Goal: Transaction & Acquisition: Purchase product/service

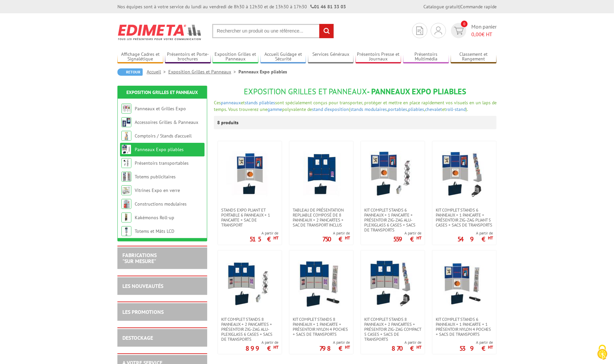
click at [269, 32] on input "text" at bounding box center [273, 31] width 122 height 14
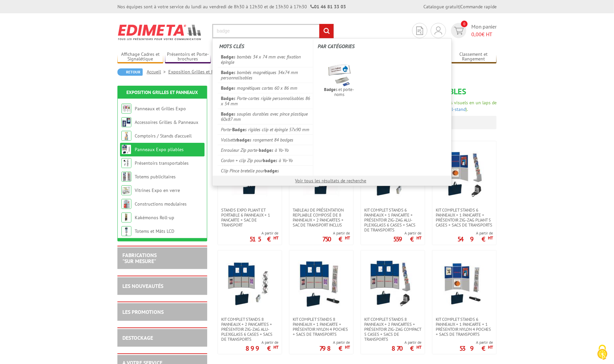
type input "badge"
click at [319, 24] on input "rechercher" at bounding box center [326, 31] width 14 height 14
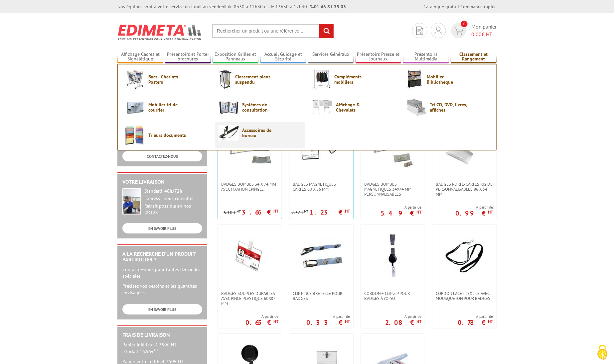
click at [265, 133] on span "Accessoires de bureau" at bounding box center [262, 133] width 40 height 11
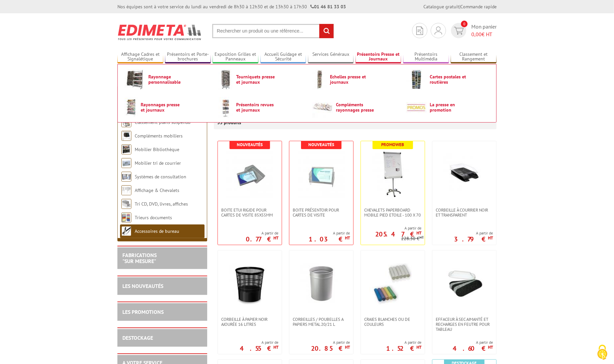
click at [369, 59] on link "Présentoirs Presse et Journaux" at bounding box center [378, 57] width 46 height 11
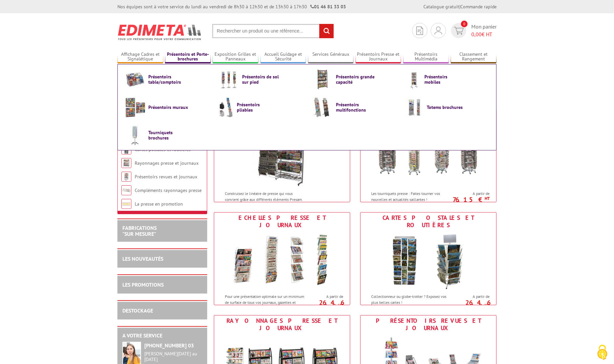
click at [201, 54] on link "Présentoirs et Porte-brochures" at bounding box center [188, 57] width 46 height 11
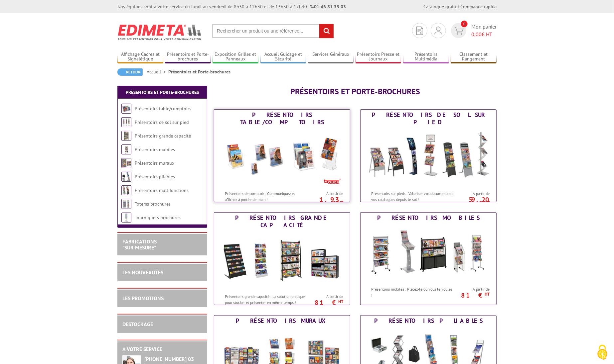
click at [287, 148] on img at bounding box center [281, 158] width 123 height 60
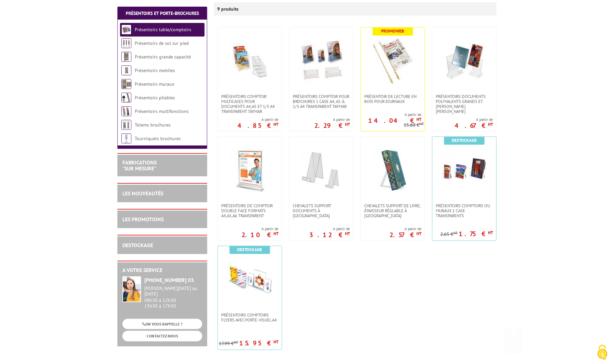
scroll to position [133, 0]
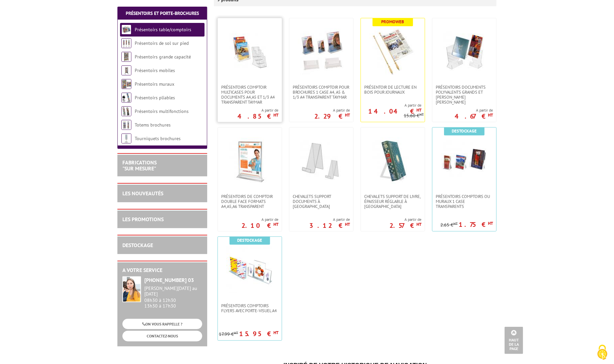
click at [260, 71] on img at bounding box center [249, 51] width 47 height 47
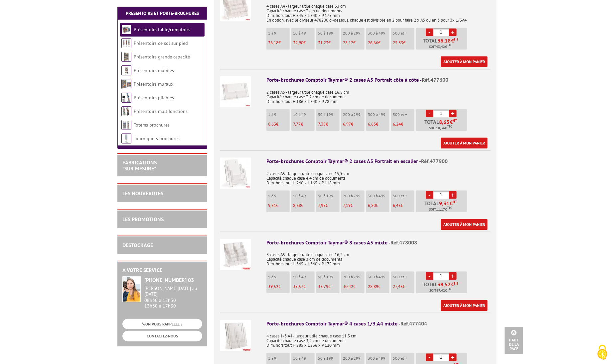
scroll to position [1030, 0]
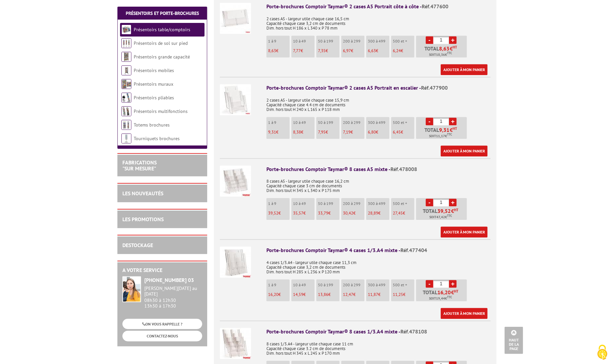
click at [453, 199] on link "+" at bounding box center [453, 203] width 8 height 8
type input "2"
click at [466, 227] on link "Ajouter à mon panier" at bounding box center [464, 232] width 47 height 11
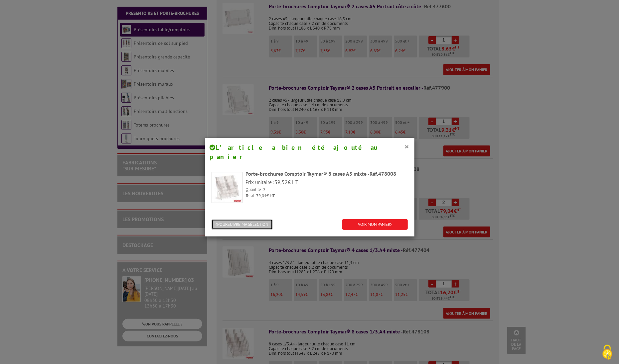
click at [255, 219] on button "POURSUIVRE MA SÉLECTION" at bounding box center [241, 224] width 61 height 11
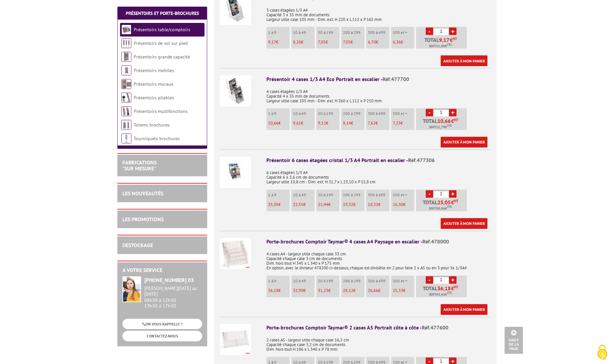
scroll to position [631, 0]
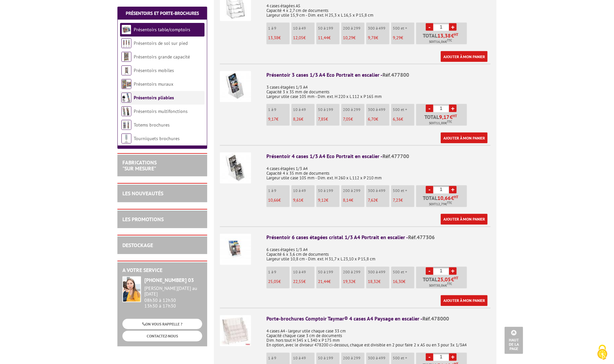
click at [167, 99] on link "Présentoirs pliables" at bounding box center [154, 98] width 40 height 6
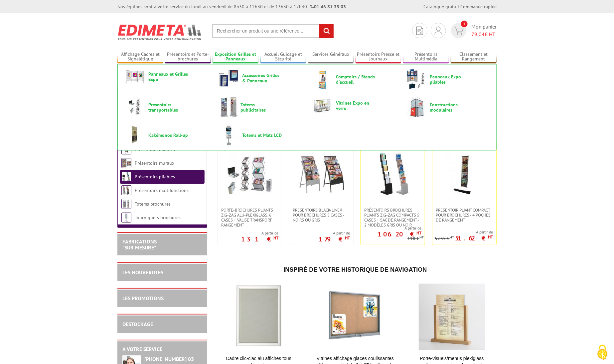
click at [239, 58] on link "Exposition Grilles et Panneaux" at bounding box center [235, 57] width 46 height 11
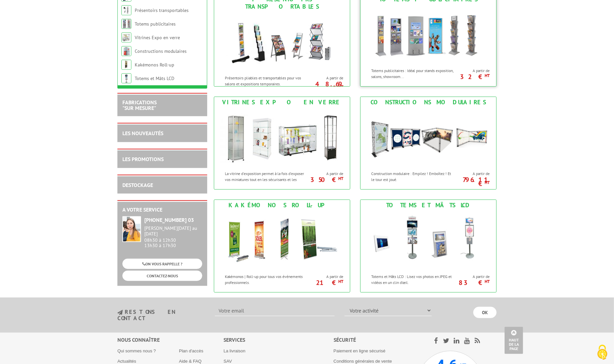
scroll to position [332, 0]
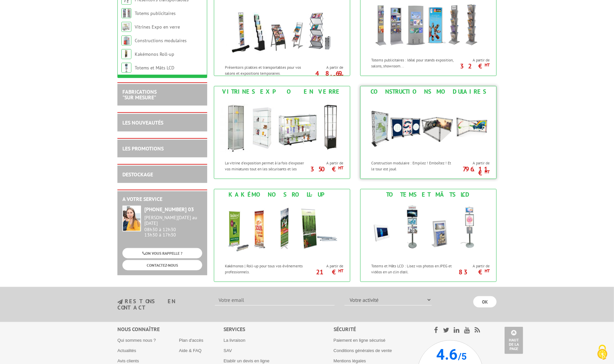
click at [423, 154] on img at bounding box center [428, 127] width 123 height 60
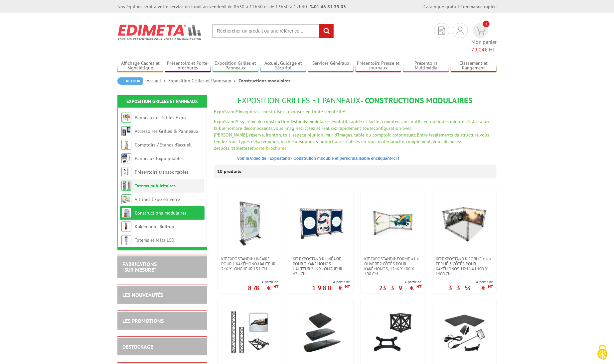
click at [164, 183] on link "Totems publicitaires" at bounding box center [155, 186] width 41 height 6
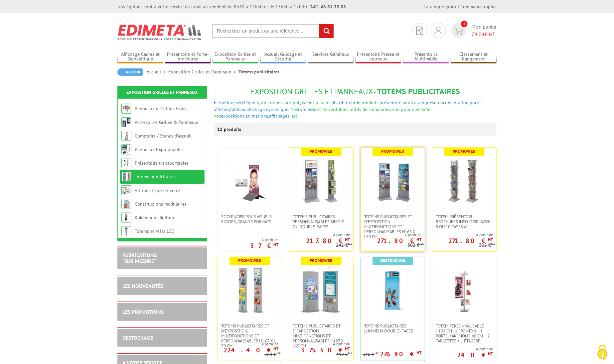
click at [394, 192] on img at bounding box center [392, 181] width 47 height 47
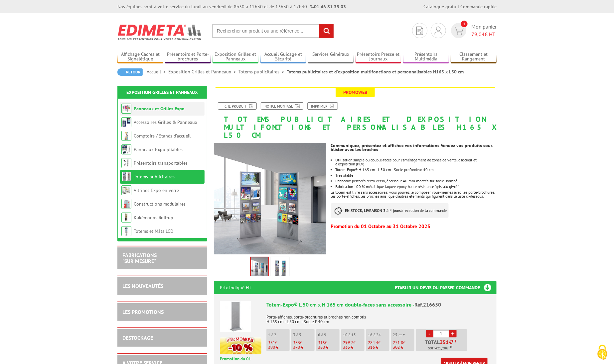
click at [176, 108] on link "Panneaux et Grilles Expo" at bounding box center [159, 109] width 51 height 6
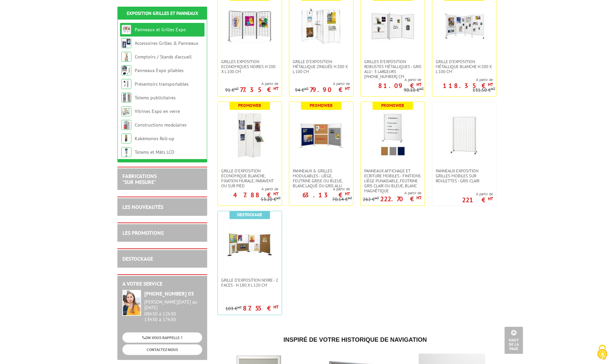
scroll to position [133, 0]
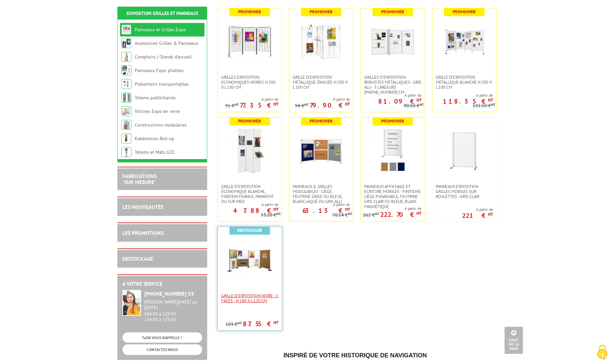
click at [266, 299] on span "Grille d'exposition noire - 2 faces - H 180 x L 120 cm" at bounding box center [249, 299] width 57 height 10
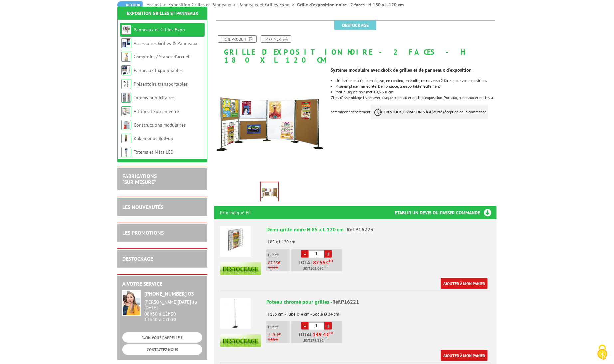
scroll to position [133, 0]
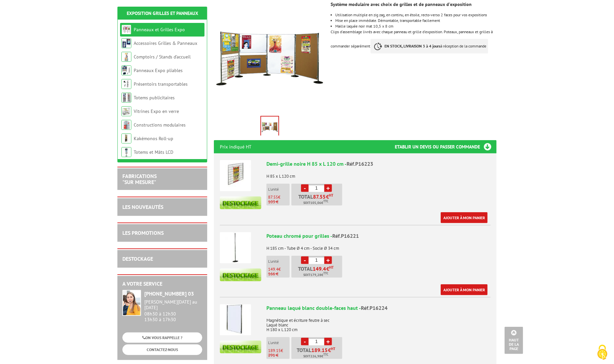
click at [167, 29] on link "Panneaux et Grilles Expo" at bounding box center [159, 30] width 51 height 6
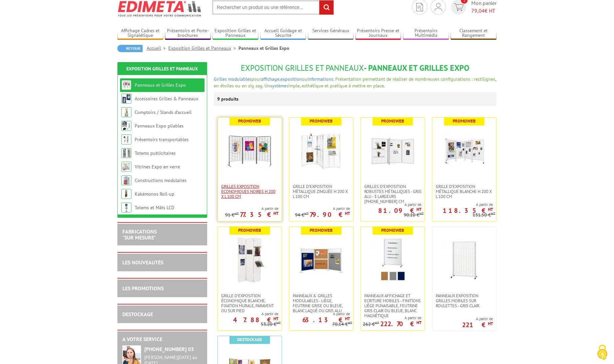
scroll to position [33, 0]
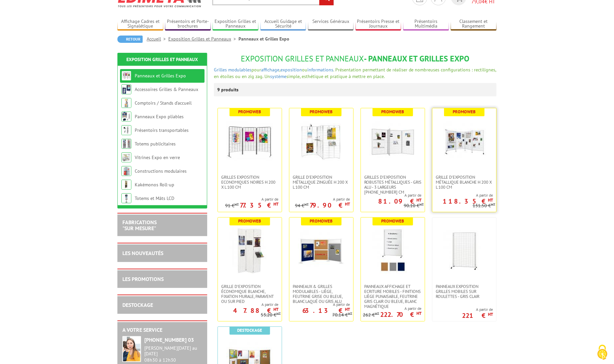
click at [475, 138] on img at bounding box center [464, 141] width 47 height 47
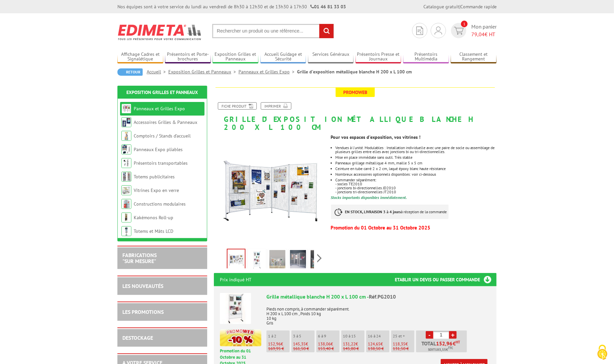
click at [168, 111] on link "Panneaux et Grilles Expo" at bounding box center [159, 109] width 51 height 6
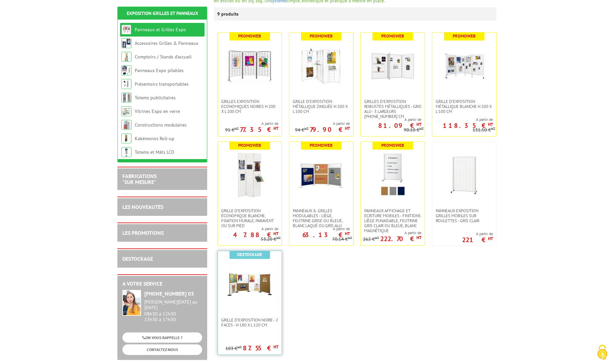
scroll to position [166, 0]
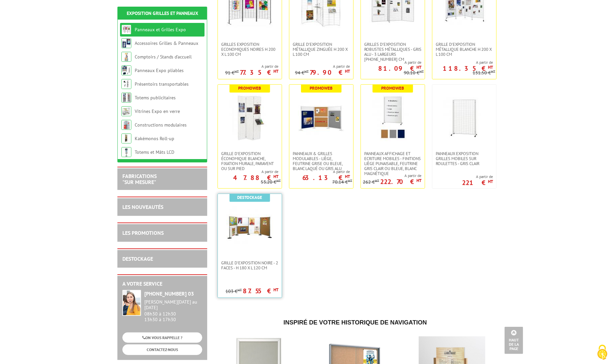
click at [257, 239] on img at bounding box center [249, 227] width 47 height 47
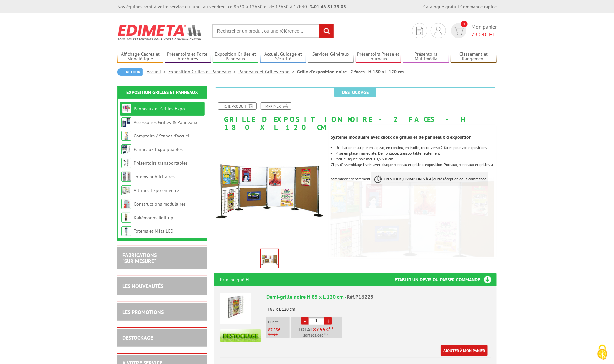
click at [160, 109] on link "Panneaux et Grilles Expo" at bounding box center [159, 109] width 51 height 6
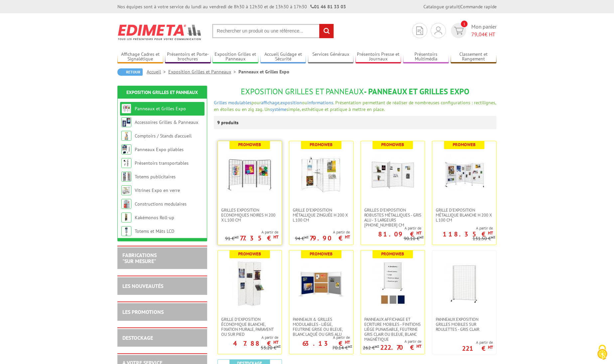
click at [251, 175] on img at bounding box center [249, 174] width 47 height 47
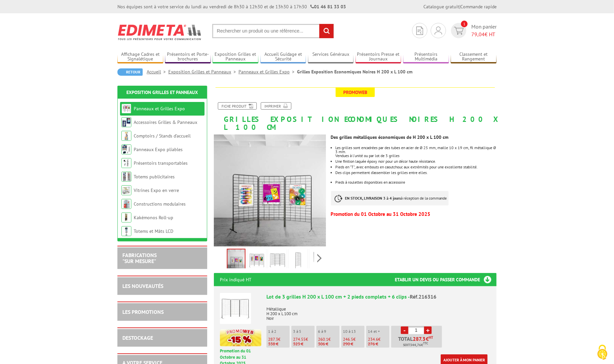
click at [303, 254] on img at bounding box center [298, 260] width 16 height 21
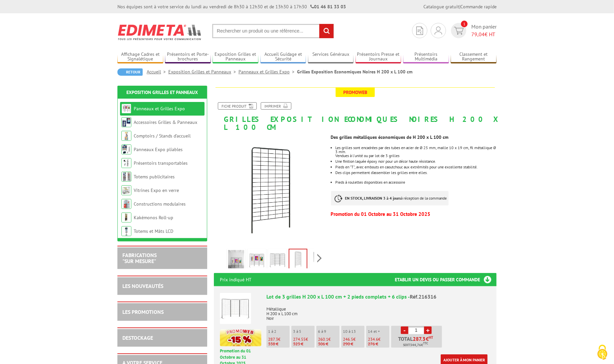
click at [283, 257] on img at bounding box center [277, 260] width 16 height 21
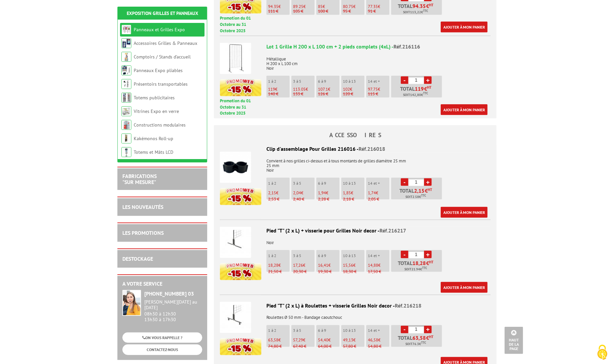
scroll to position [365, 0]
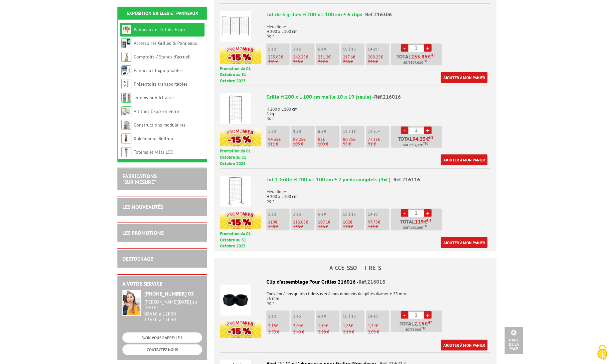
drag, startPoint x: 418, startPoint y: 205, endPoint x: 414, endPoint y: 204, distance: 4.4
click at [414, 209] on input "1" at bounding box center [416, 213] width 16 height 8
type input "10"
drag, startPoint x: 412, startPoint y: 213, endPoint x: 423, endPoint y: 212, distance: 11.1
click at [423, 219] on span "1 020,00" at bounding box center [419, 221] width 21 height 5
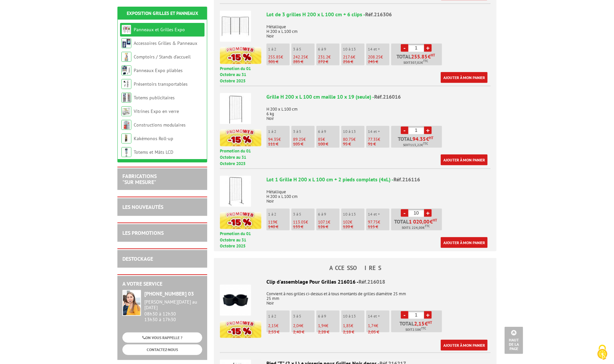
click at [432, 219] on span "€" at bounding box center [431, 221] width 3 height 5
click at [473, 237] on link "Ajouter à mon panier" at bounding box center [464, 242] width 47 height 11
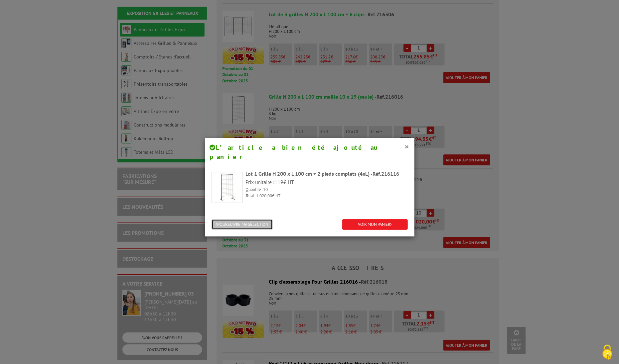
click at [238, 219] on button "POURSUIVRE MA SÉLECTION" at bounding box center [241, 224] width 61 height 11
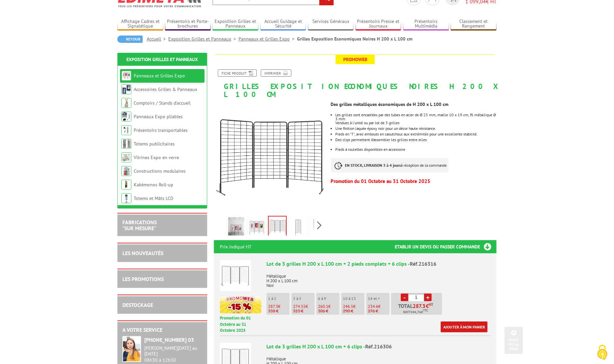
scroll to position [0, 0]
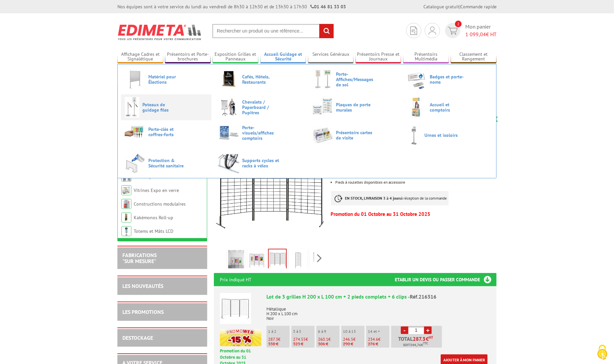
click at [161, 106] on span "Poteaux de guidage files" at bounding box center [162, 107] width 40 height 11
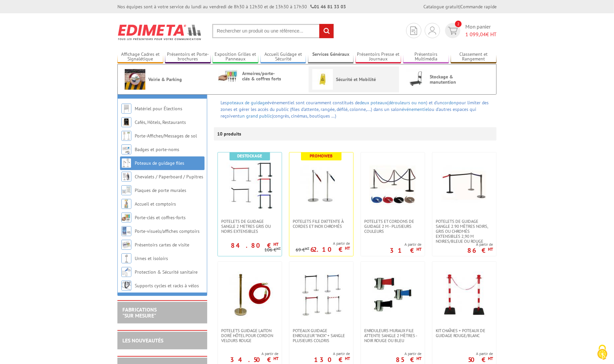
click at [343, 75] on link "Sécurité et Mobilité" at bounding box center [353, 79] width 83 height 21
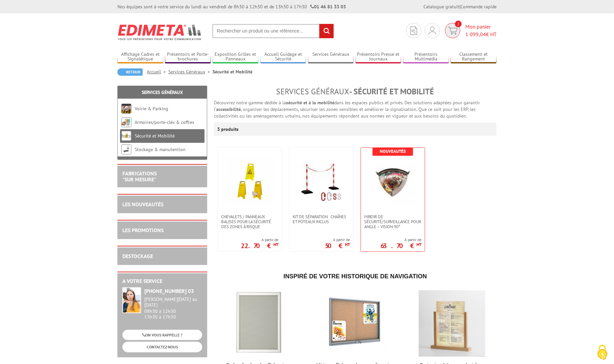
click at [452, 28] on img at bounding box center [453, 31] width 10 height 8
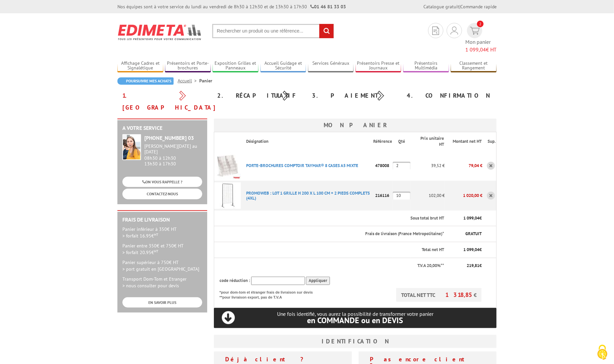
type input "[EMAIL_ADDRESS][DOMAIN_NAME]"
click at [397, 192] on input "10" at bounding box center [402, 196] width 18 height 8
type input "20"
click at [550, 169] on body "Nos équipes sont à votre service du lundi au vendredi de 8h30 à 12h30 et de 13h…" at bounding box center [307, 305] width 614 height 610
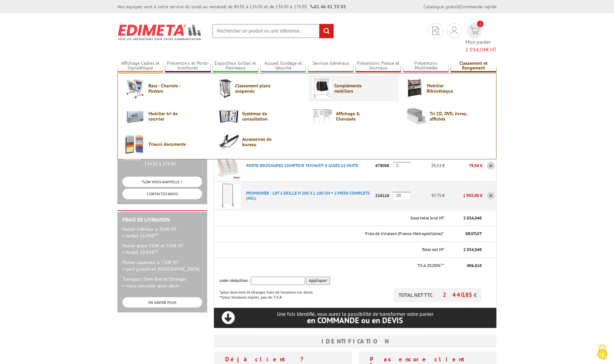
click at [352, 84] on span "Compléments mobiliers" at bounding box center [354, 88] width 40 height 11
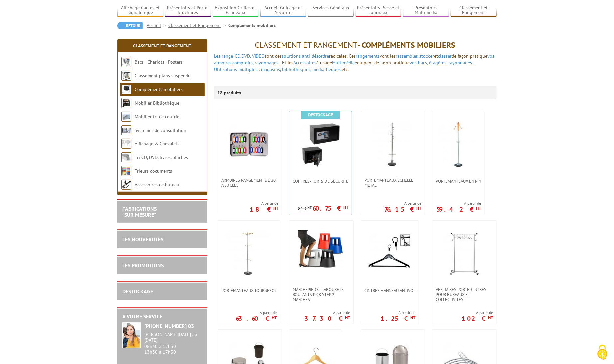
scroll to position [33, 0]
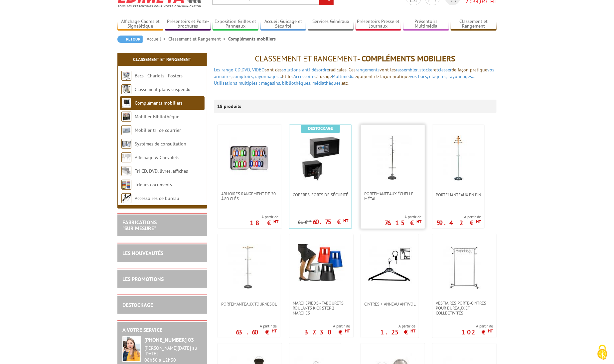
click at [402, 173] on img at bounding box center [392, 158] width 47 height 47
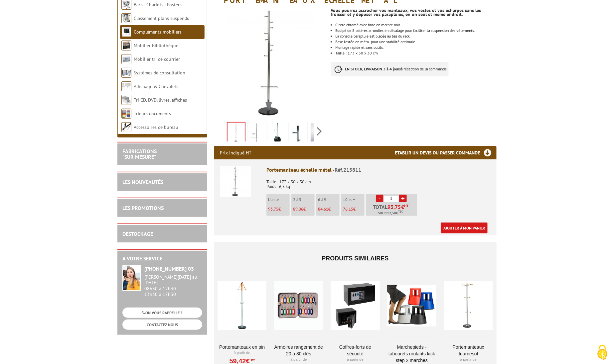
scroll to position [133, 0]
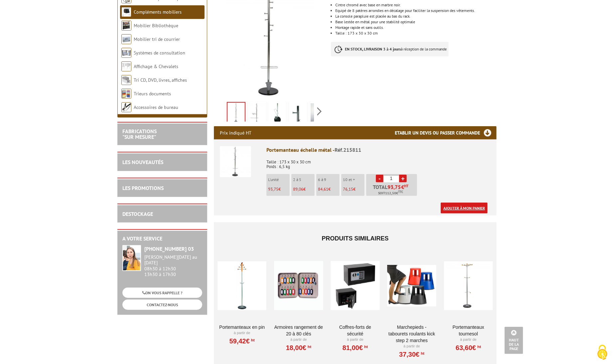
click at [462, 203] on link "Ajouter à mon panier" at bounding box center [464, 208] width 47 height 11
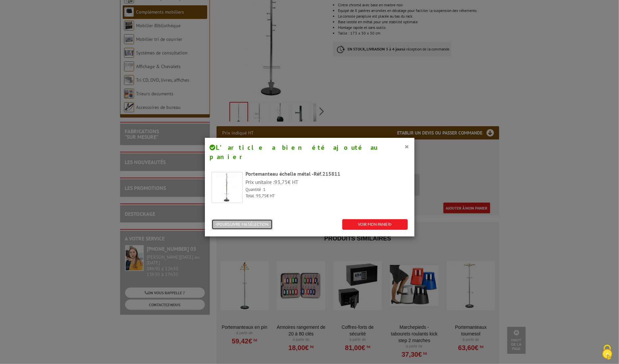
click at [263, 219] on button "POURSUIVRE MA SÉLECTION" at bounding box center [241, 224] width 61 height 11
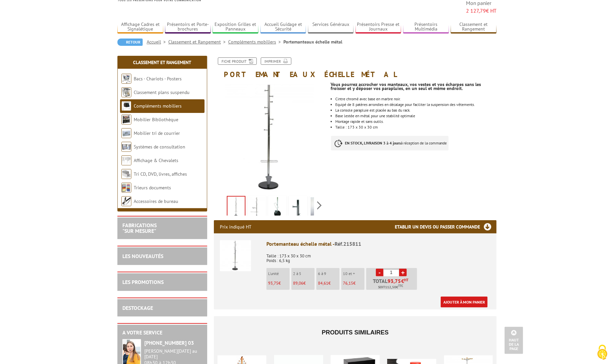
scroll to position [0, 0]
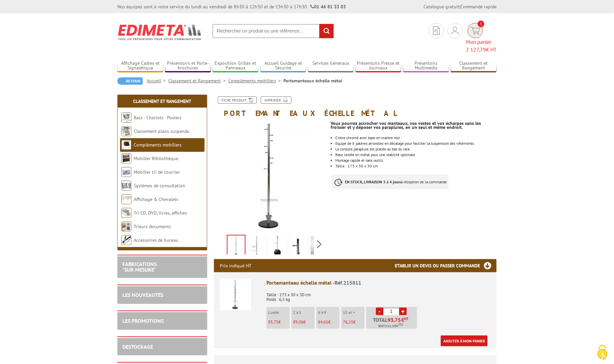
click at [470, 30] on img at bounding box center [475, 31] width 10 height 8
